Goal: Task Accomplishment & Management: Complete application form

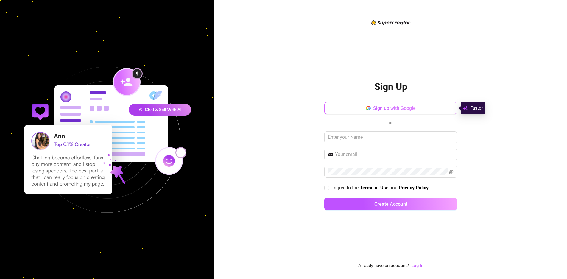
click at [378, 108] on span "Sign up with Google" at bounding box center [394, 109] width 43 height 6
click at [390, 105] on button "Sign up with Google" at bounding box center [391, 108] width 133 height 12
